Goal: Task Accomplishment & Management: Use online tool/utility

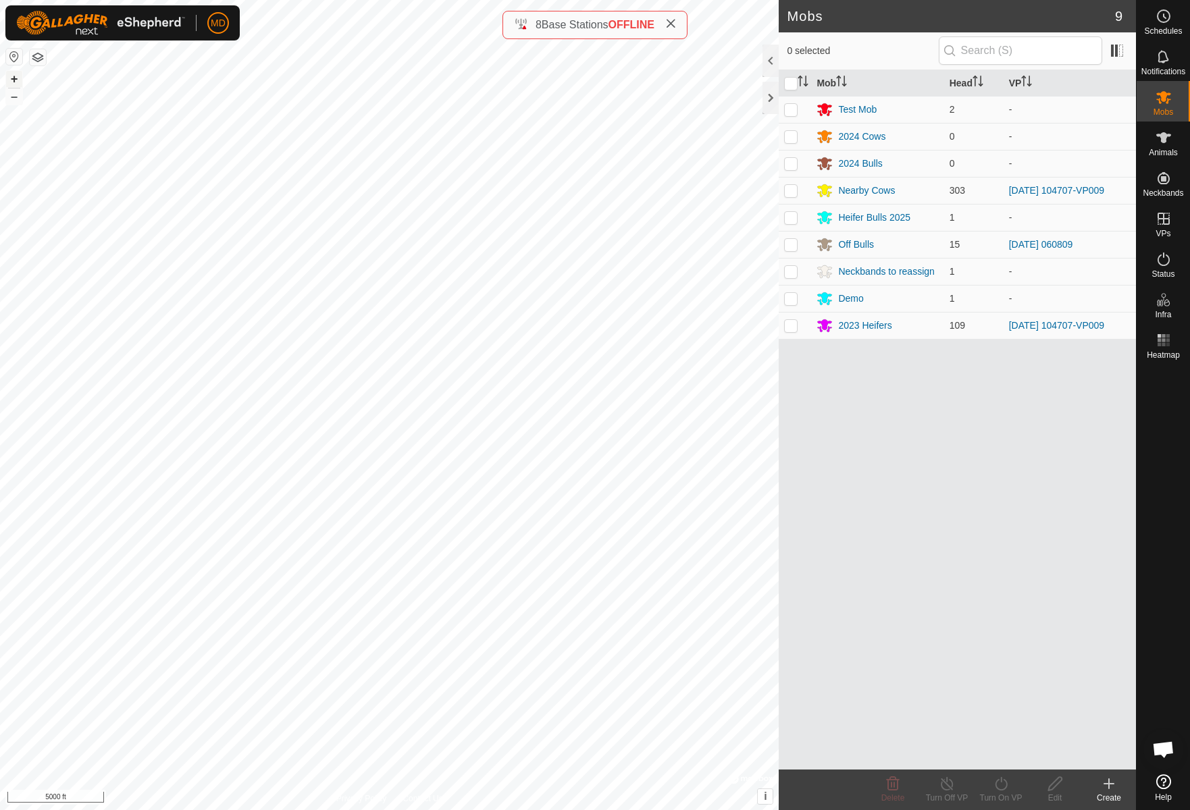
click at [16, 79] on button "+" at bounding box center [14, 79] width 16 height 16
click at [14, 80] on button "+" at bounding box center [14, 79] width 16 height 16
click at [1167, 140] on icon at bounding box center [1163, 138] width 16 height 16
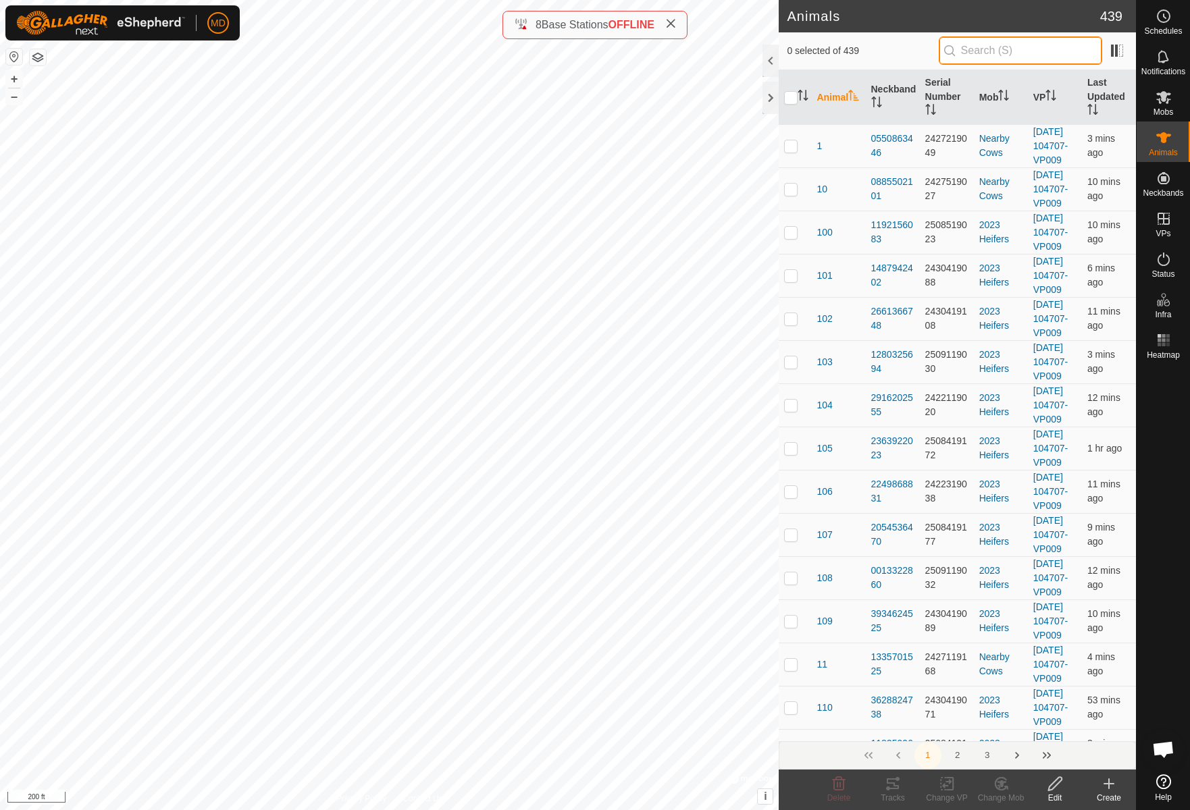
click at [997, 47] on input "text" at bounding box center [1019, 50] width 163 height 28
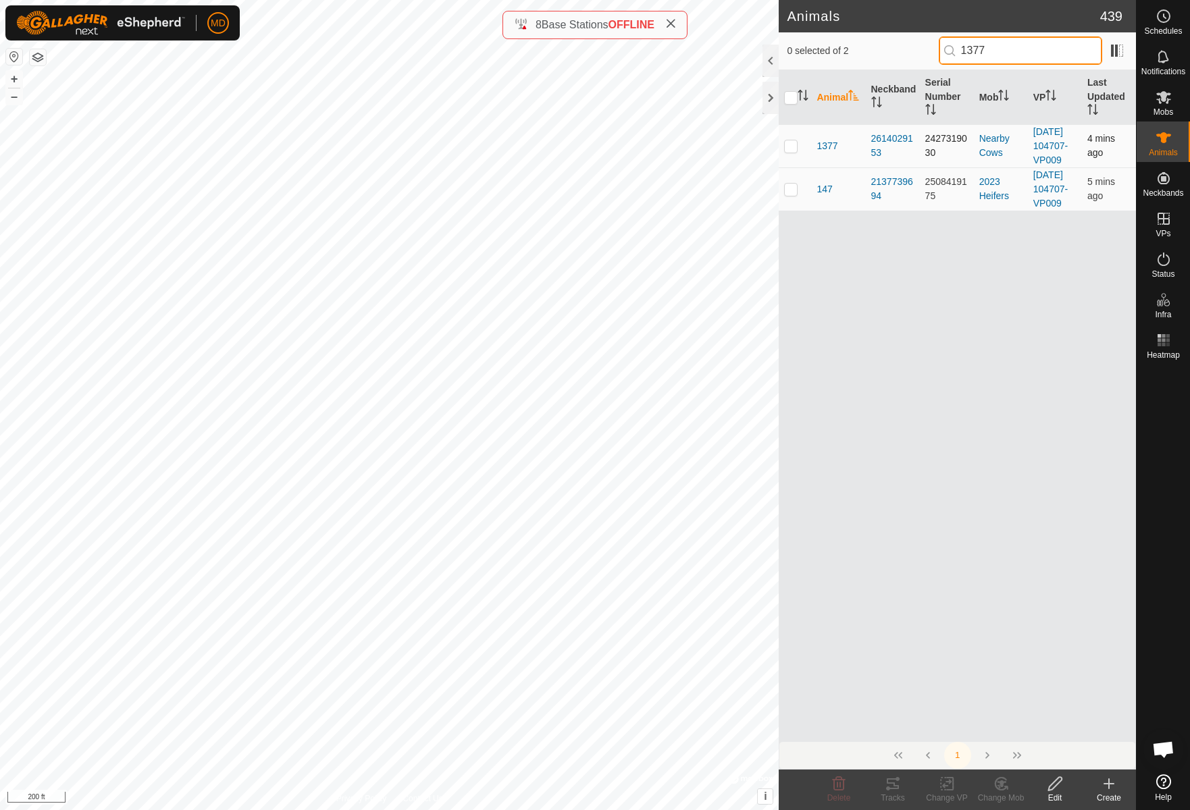
type input "1377"
click at [791, 151] on p-checkbox at bounding box center [791, 145] width 14 height 11
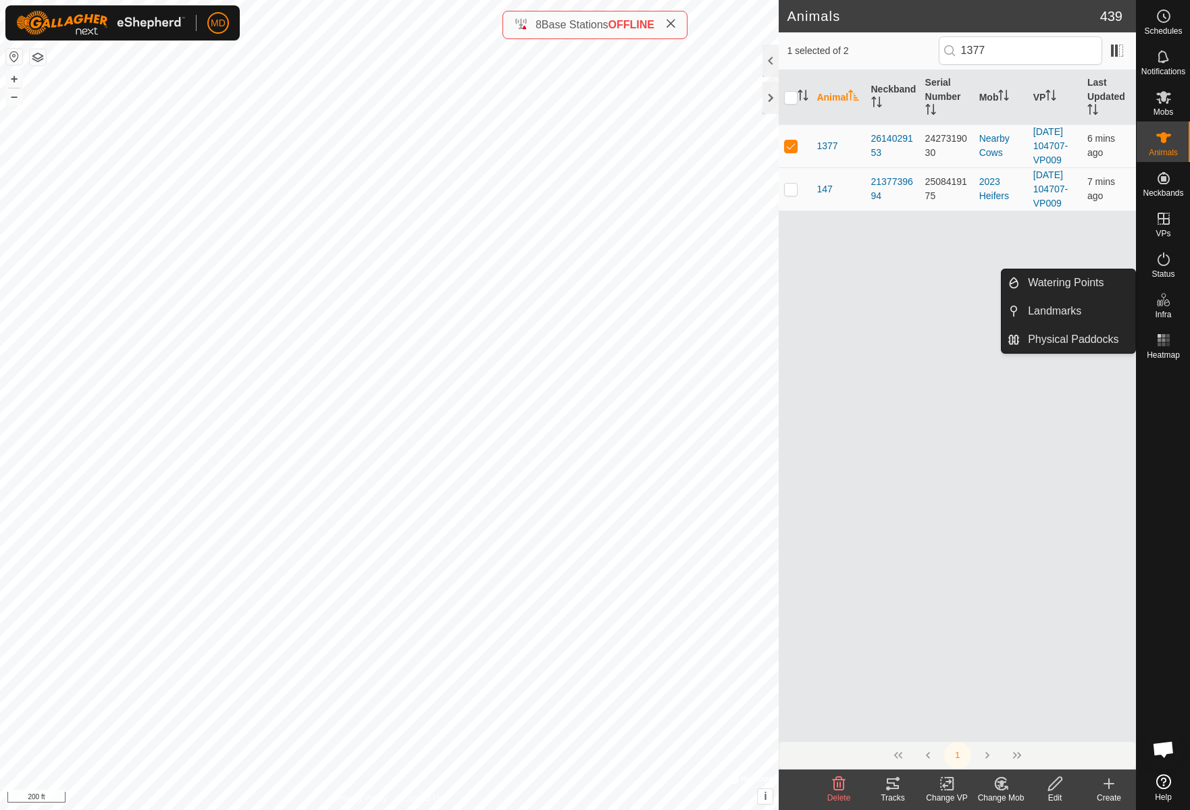
click at [1005, 786] on icon at bounding box center [1005, 787] width 3 height 3
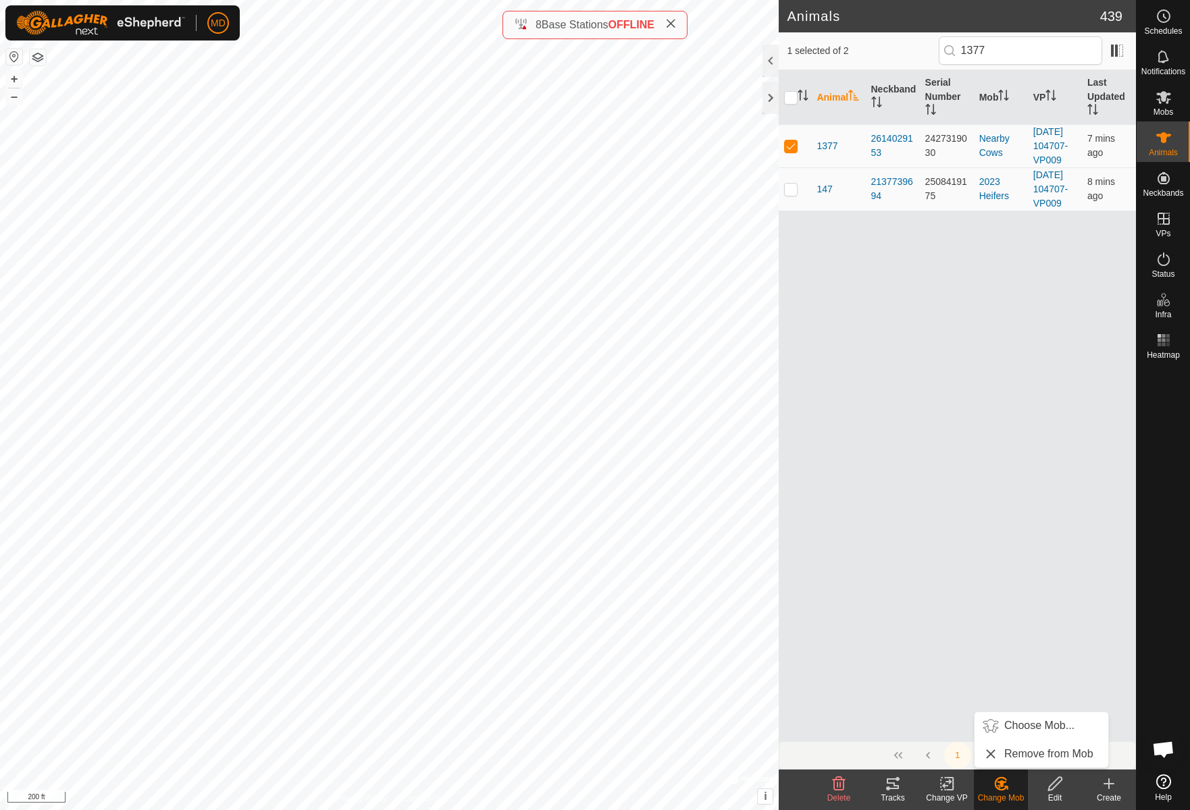
click at [936, 575] on div "Animal Neckband Serial Number Mob VP Last Updated 1377 2614029153 2427319030 Ne…" at bounding box center [956, 405] width 357 height 671
click at [793, 151] on p-checkbox at bounding box center [791, 145] width 14 height 11
checkbox input "false"
